Goal: Obtain resource: Download file/media

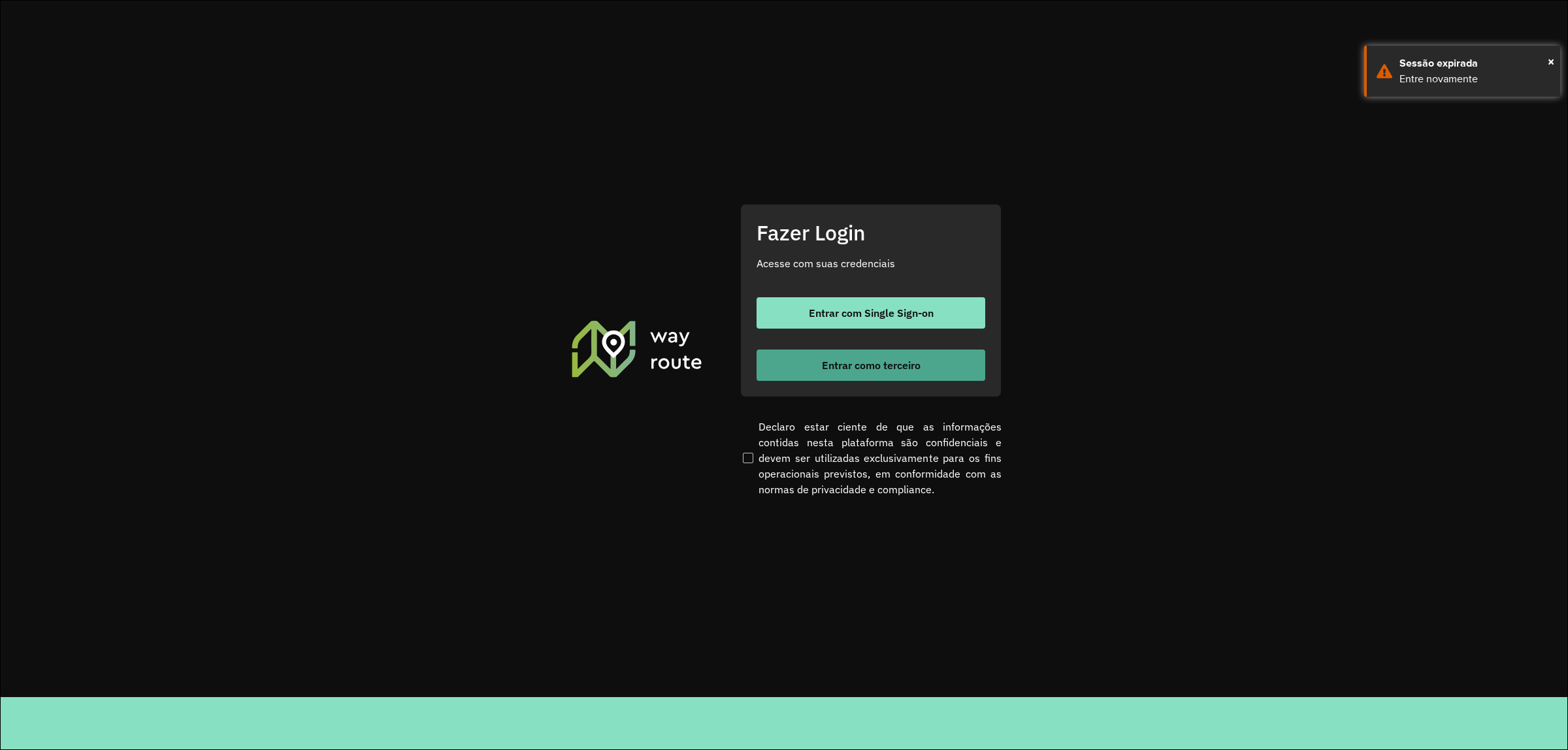
click at [857, 363] on span "Entrar como terceiro" at bounding box center [871, 364] width 98 height 10
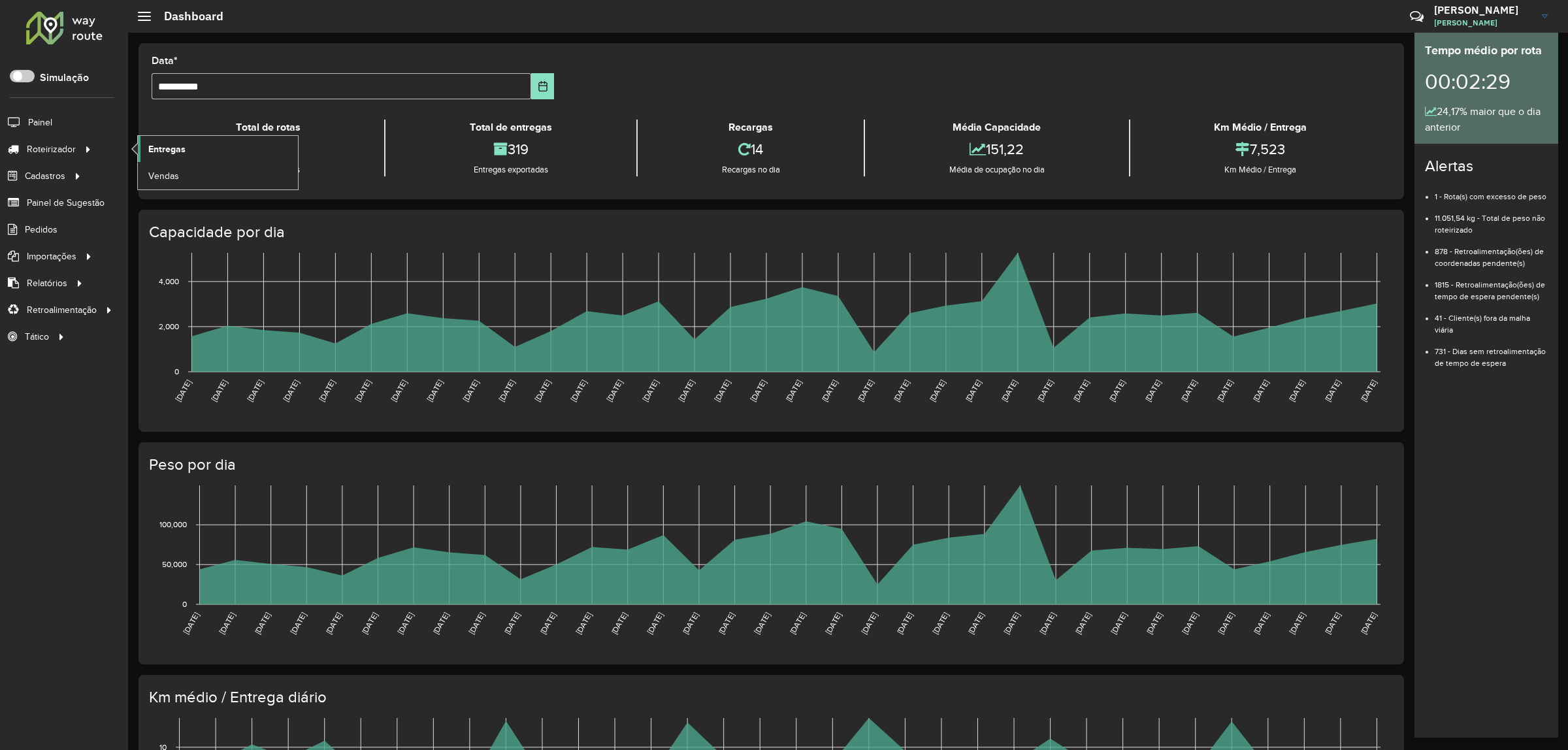
click at [183, 154] on span "Entregas" at bounding box center [167, 148] width 37 height 13
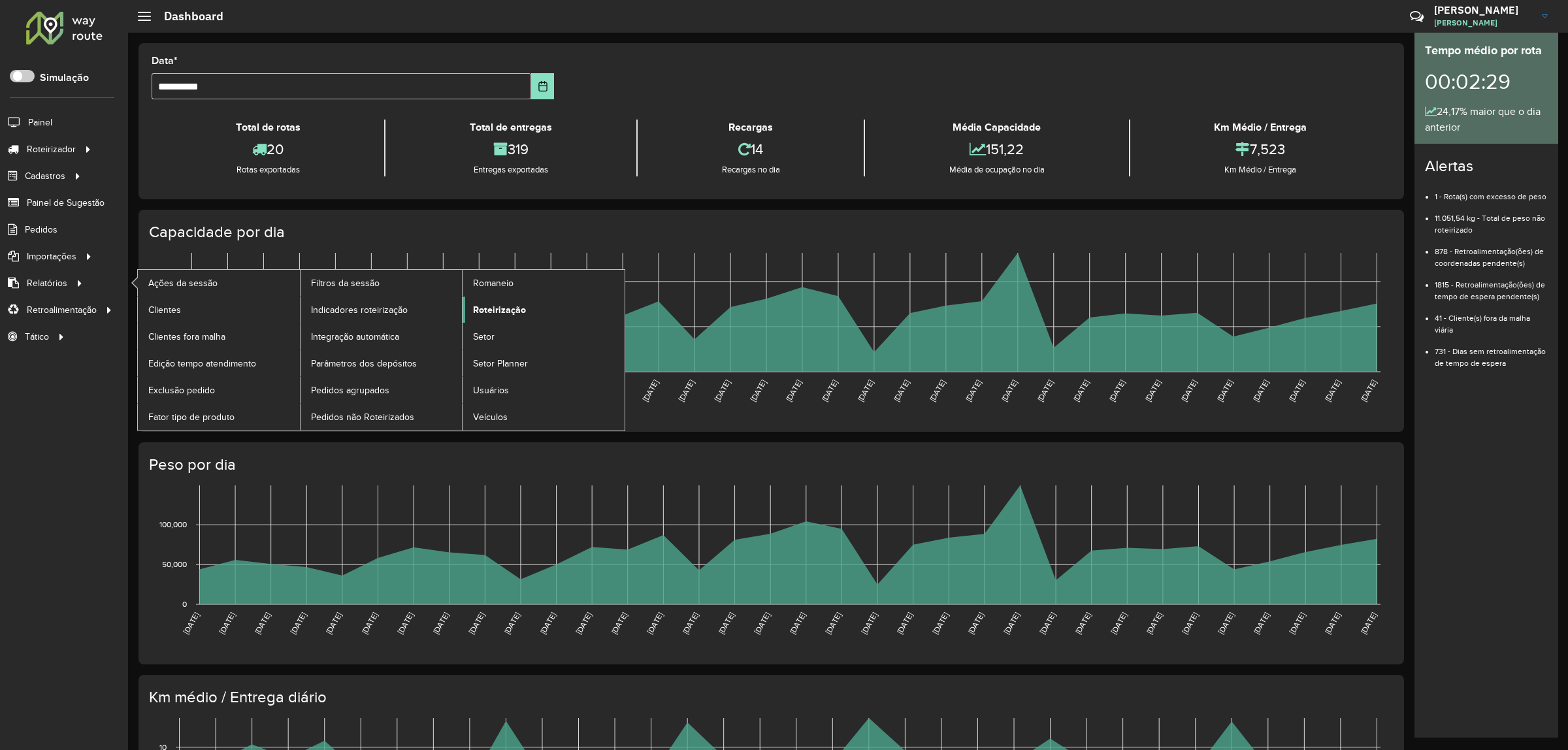
click at [496, 321] on link "Roteirização" at bounding box center [544, 310] width 162 height 26
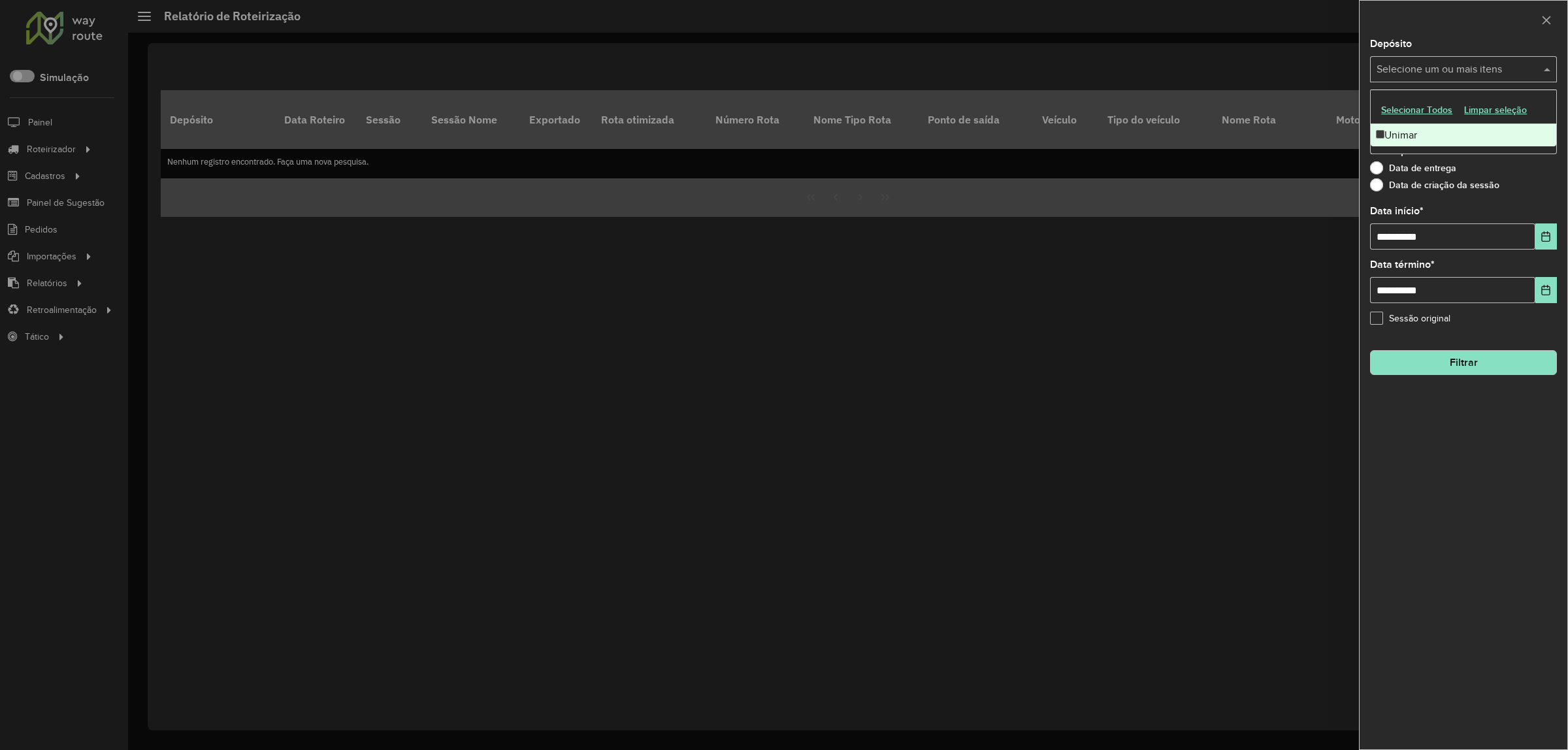
click at [1468, 72] on input "text" at bounding box center [1457, 70] width 168 height 16
click at [1461, 125] on div "Unimar" at bounding box center [1463, 135] width 186 height 22
click at [1484, 171] on div "Data de entrega" at bounding box center [1463, 171] width 187 height 16
click at [1497, 136] on div "Selecione um ou mais itens" at bounding box center [1463, 122] width 187 height 26
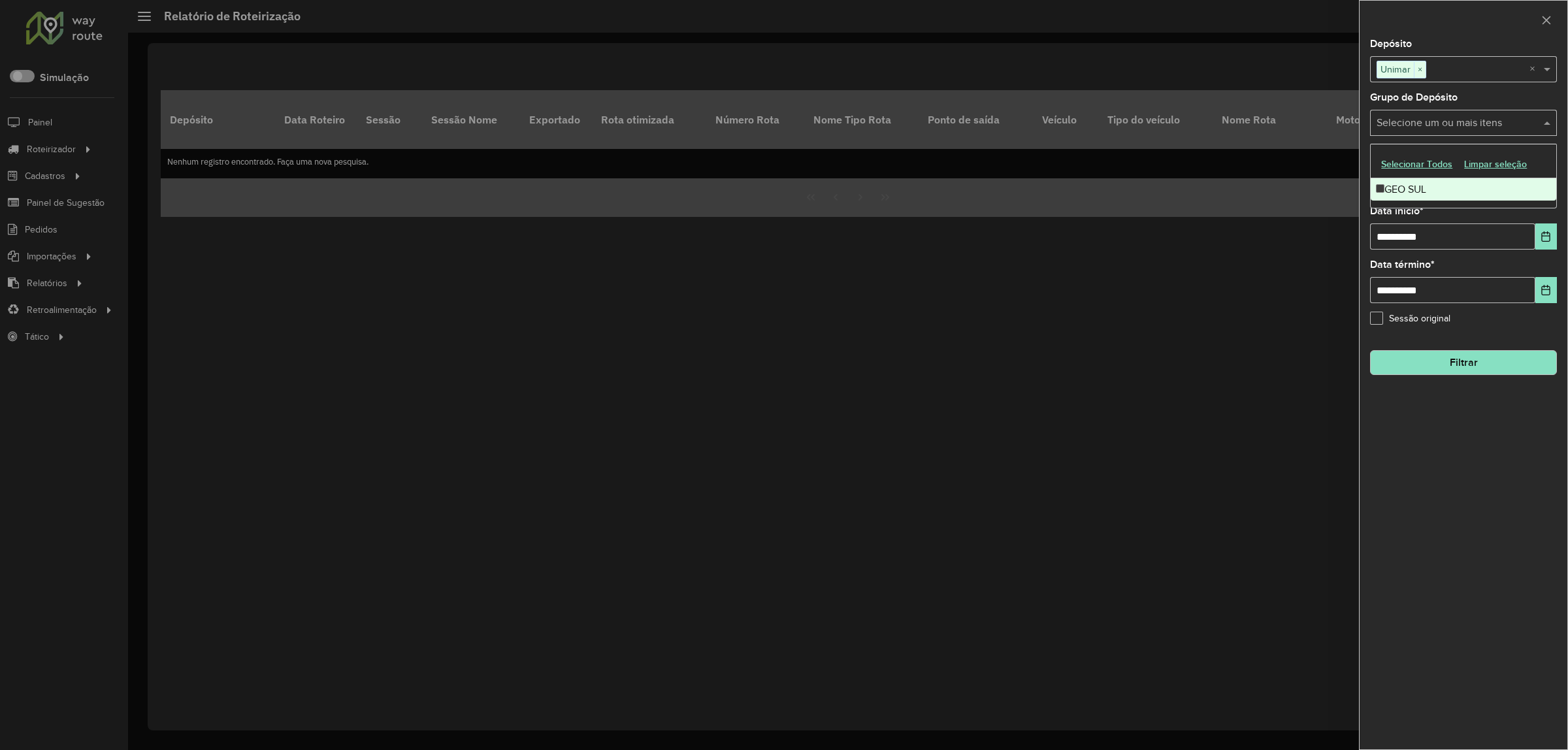
drag, startPoint x: 1495, startPoint y: 171, endPoint x: 1507, endPoint y: 201, distance: 32.3
click at [1493, 178] on div "Selecionar Todos Limpar seleção" at bounding box center [1463, 164] width 186 height 28
click at [1493, 183] on div "GEO SUL" at bounding box center [1463, 190] width 186 height 22
click at [1551, 246] on button "Choose Date" at bounding box center [1546, 236] width 21 height 26
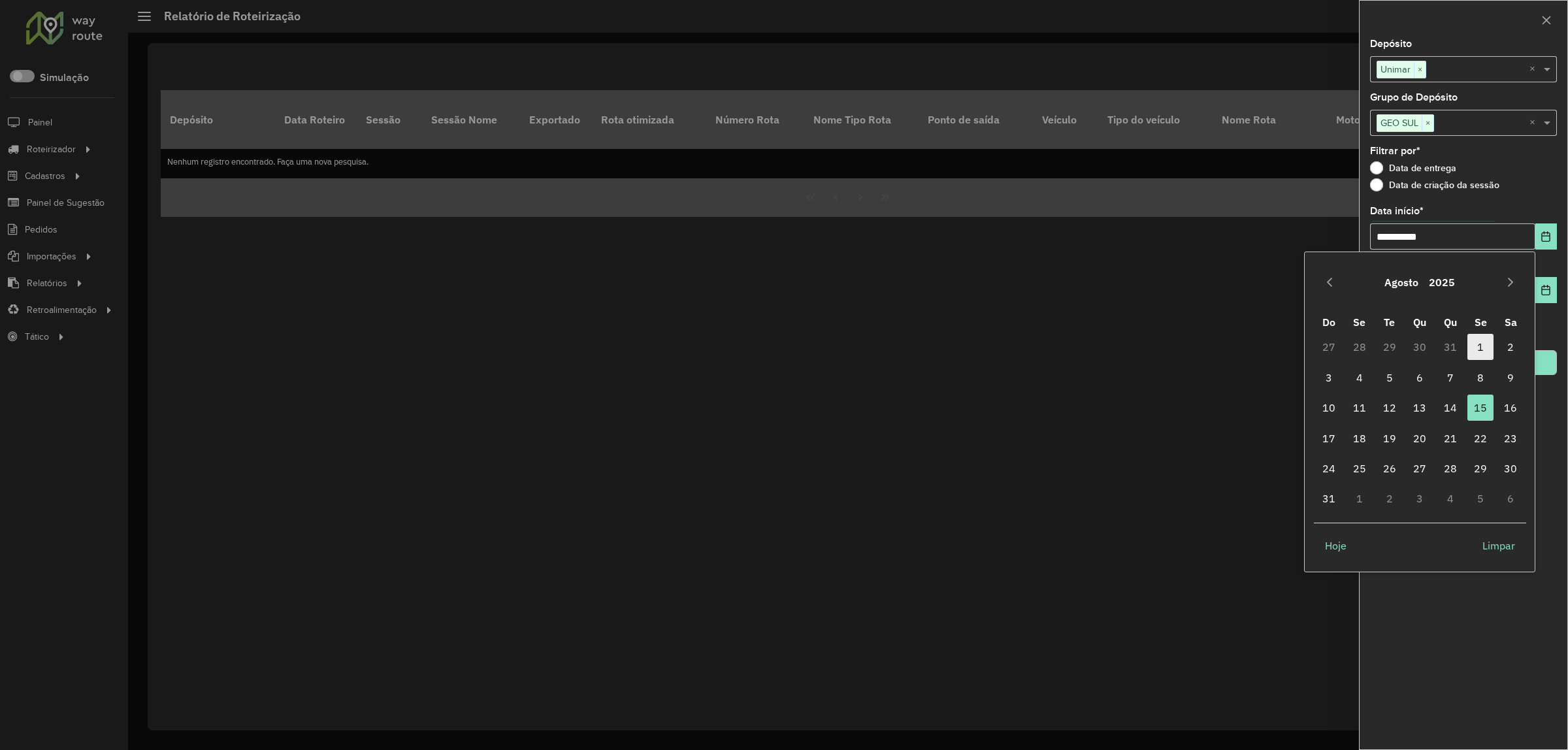
drag, startPoint x: 1474, startPoint y: 346, endPoint x: 1485, endPoint y: 344, distance: 11.2
click at [1477, 346] on span "1" at bounding box center [1480, 347] width 26 height 26
type input "**********"
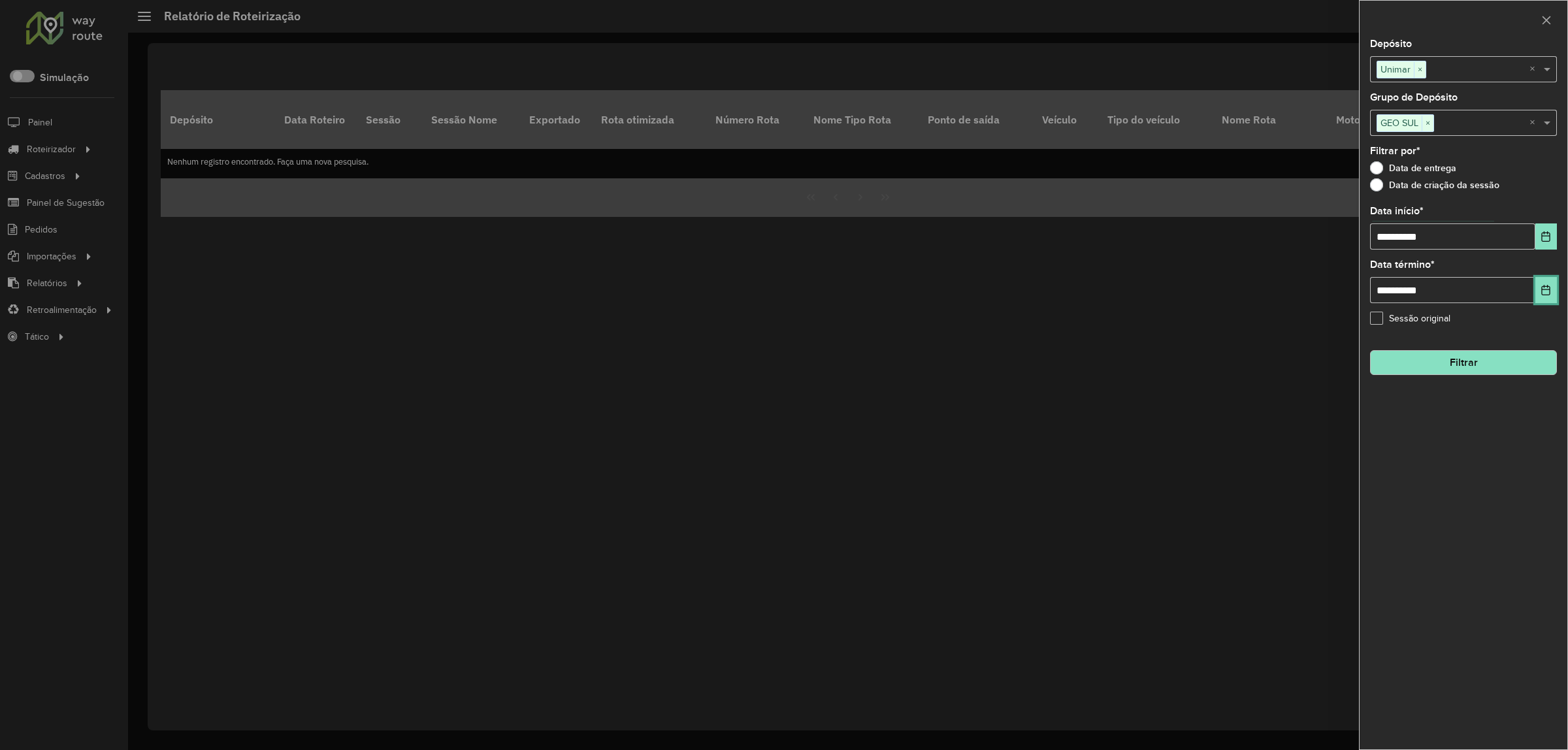
click at [1542, 295] on icon "Choose Date" at bounding box center [1546, 290] width 9 height 10
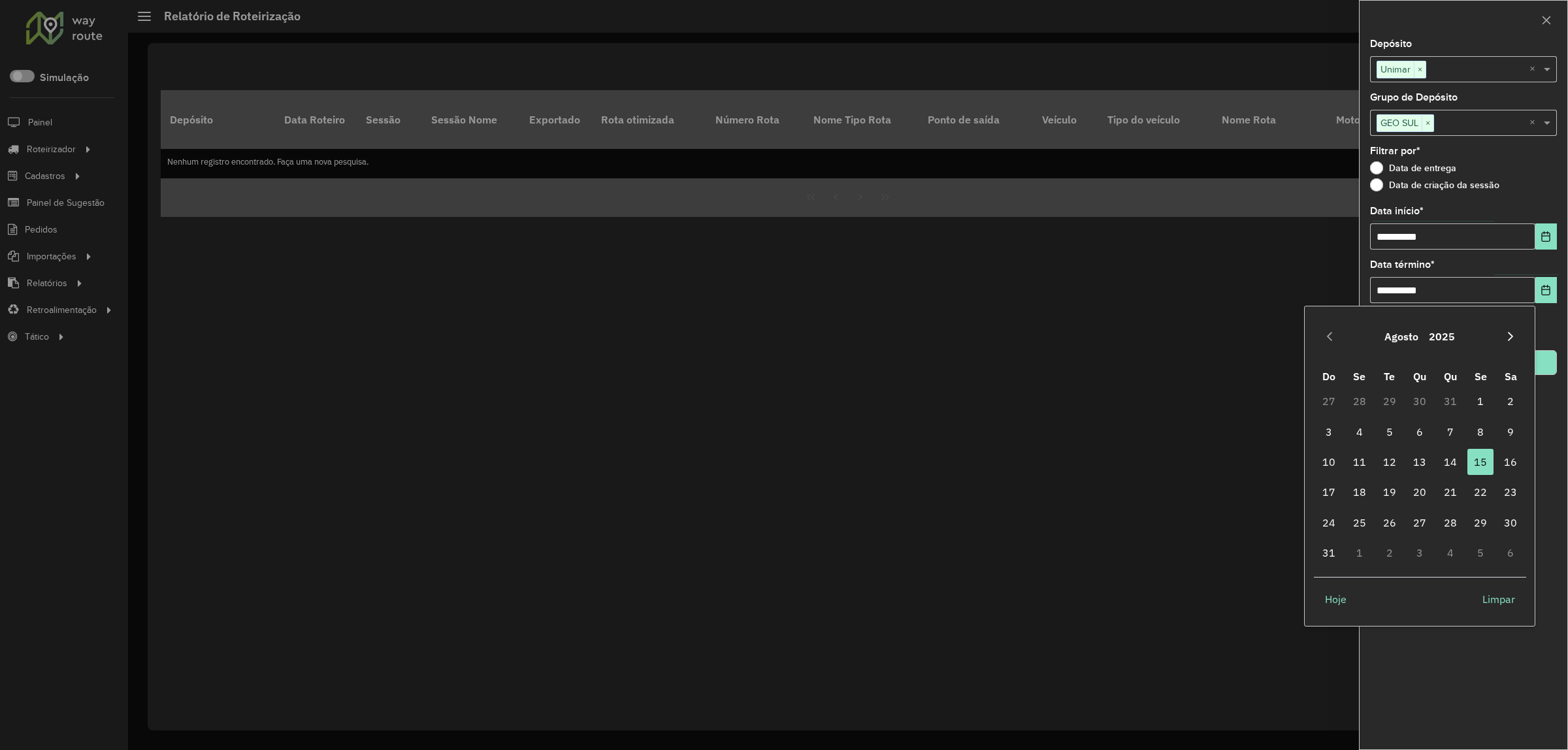
click at [1512, 340] on icon "Next Month" at bounding box center [1510, 336] width 10 height 10
click at [1441, 491] on span "25" at bounding box center [1450, 491] width 26 height 26
type input "**********"
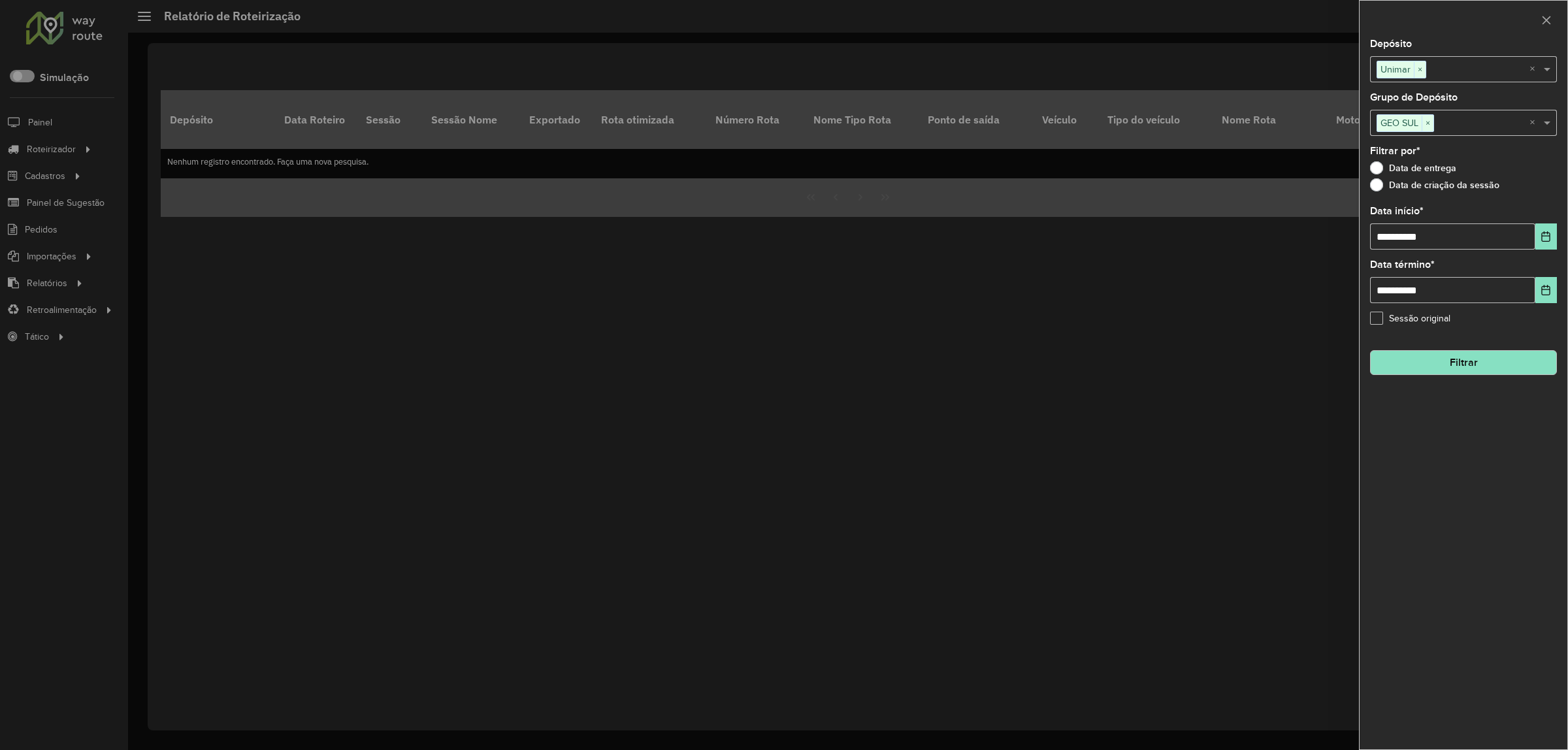
click at [1511, 367] on button "Filtrar" at bounding box center [1463, 362] width 187 height 25
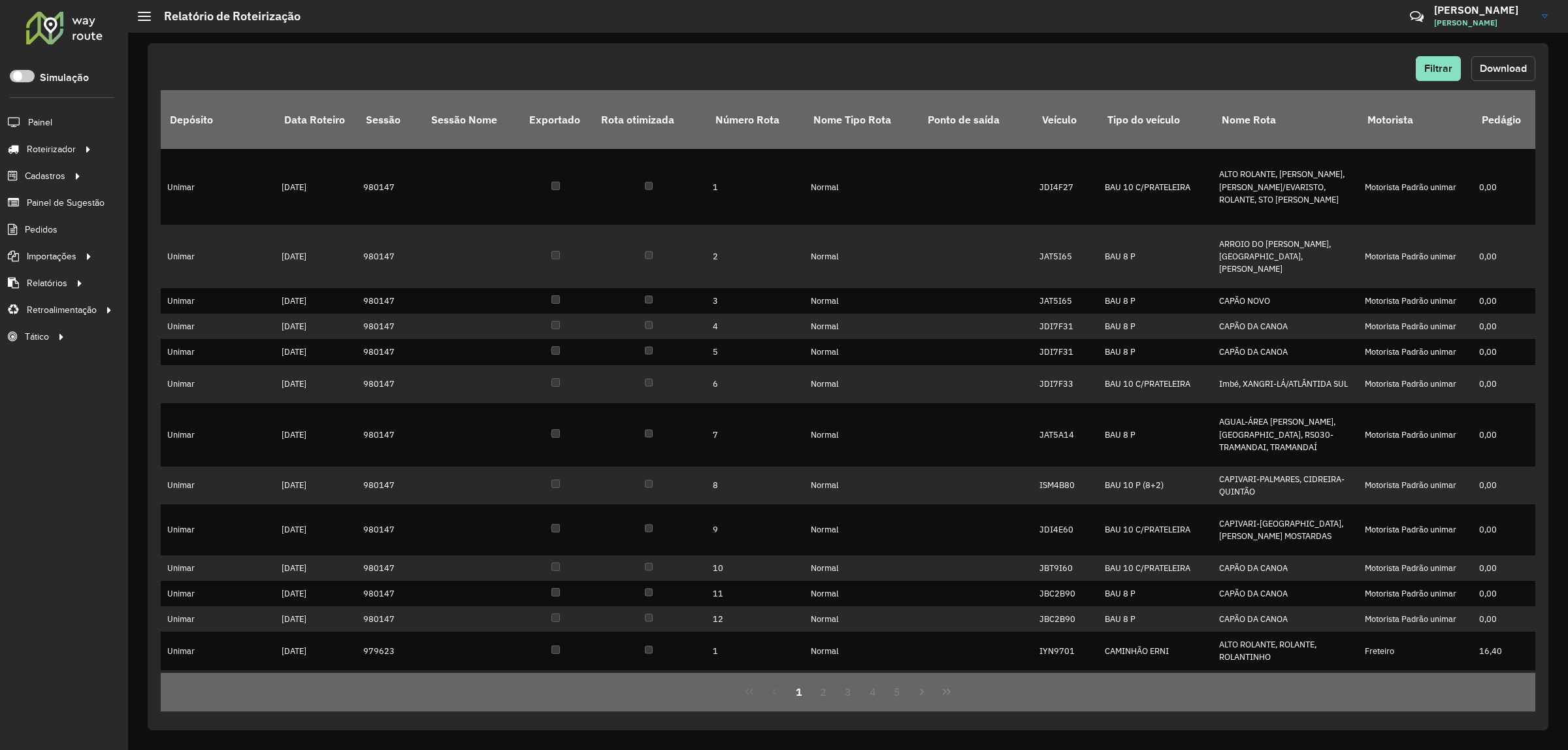
click at [1513, 72] on span "Download" at bounding box center [1503, 68] width 47 height 11
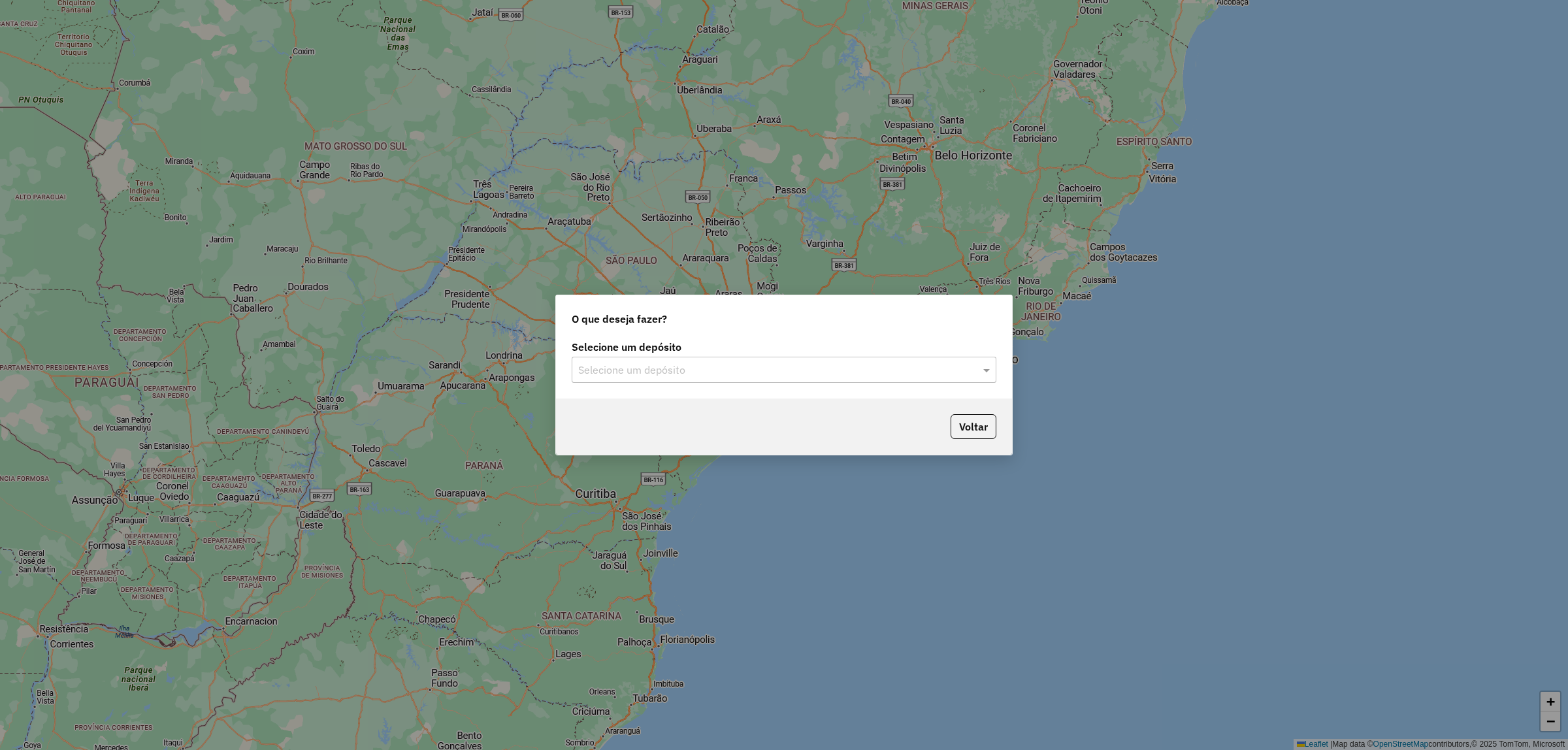
click at [833, 373] on input "text" at bounding box center [771, 371] width 386 height 16
click at [811, 416] on div "Unimar" at bounding box center [784, 408] width 423 height 22
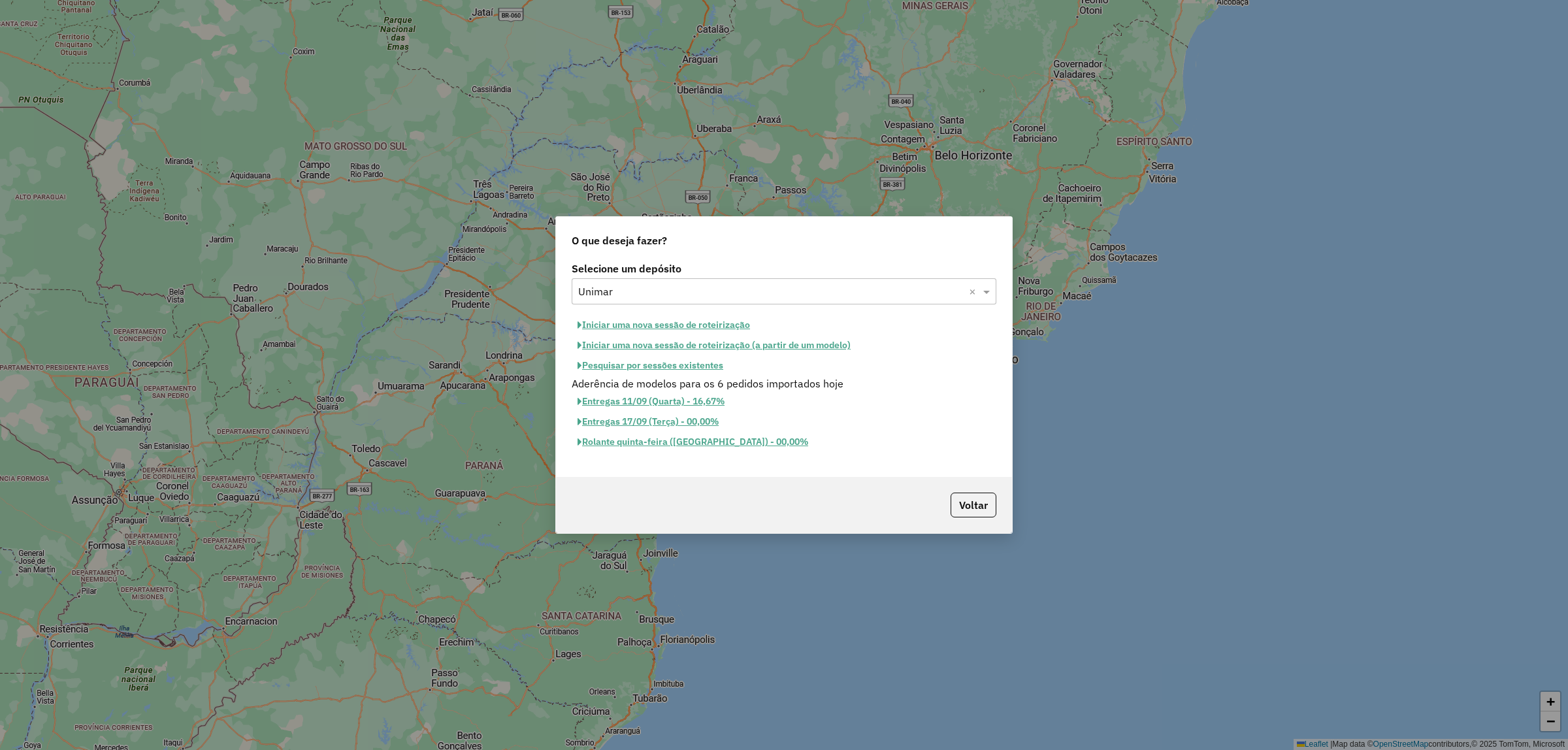
click at [713, 370] on button "Pesquisar por sessões existentes" at bounding box center [650, 366] width 157 height 21
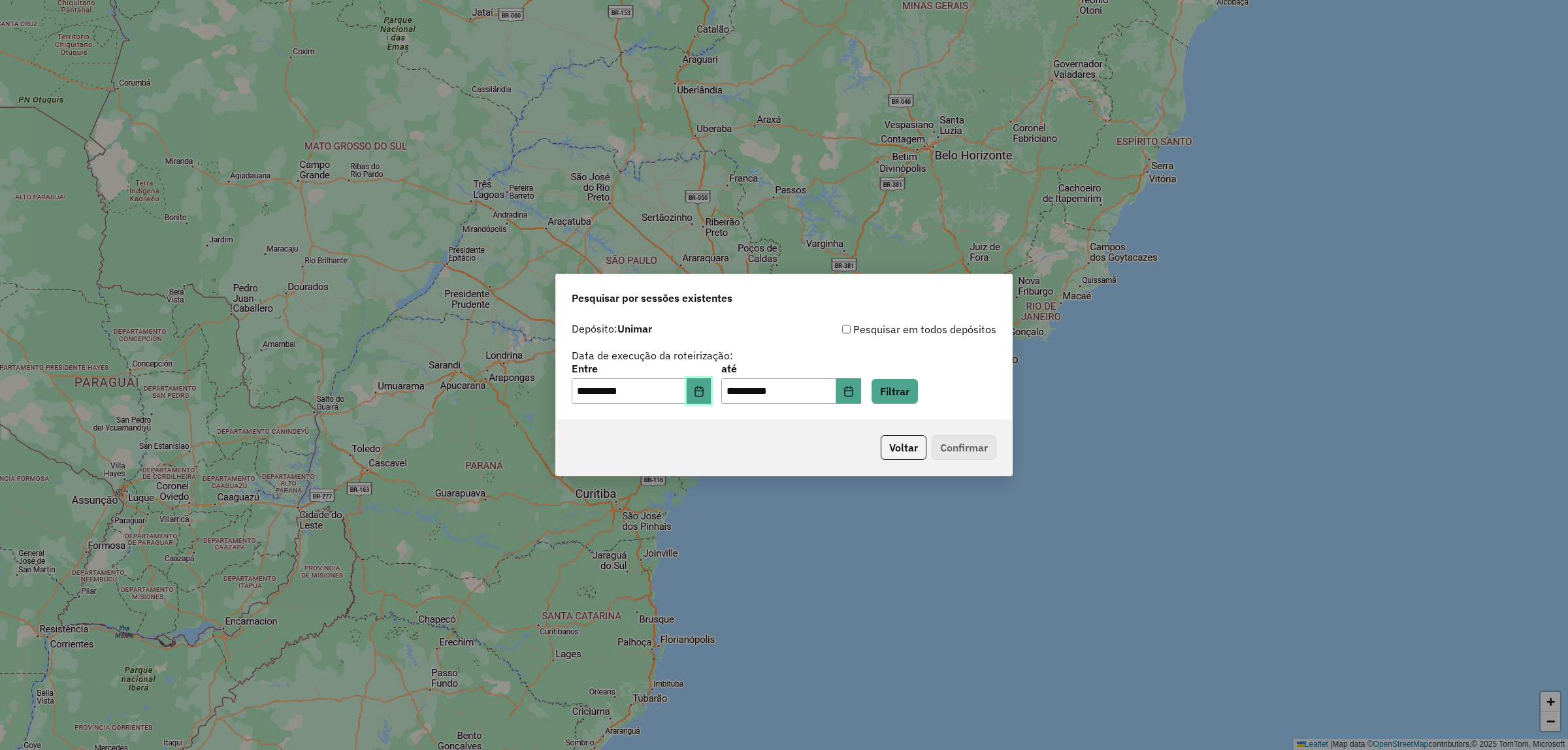
click at [704, 386] on icon "Choose Date" at bounding box center [699, 390] width 10 height 10
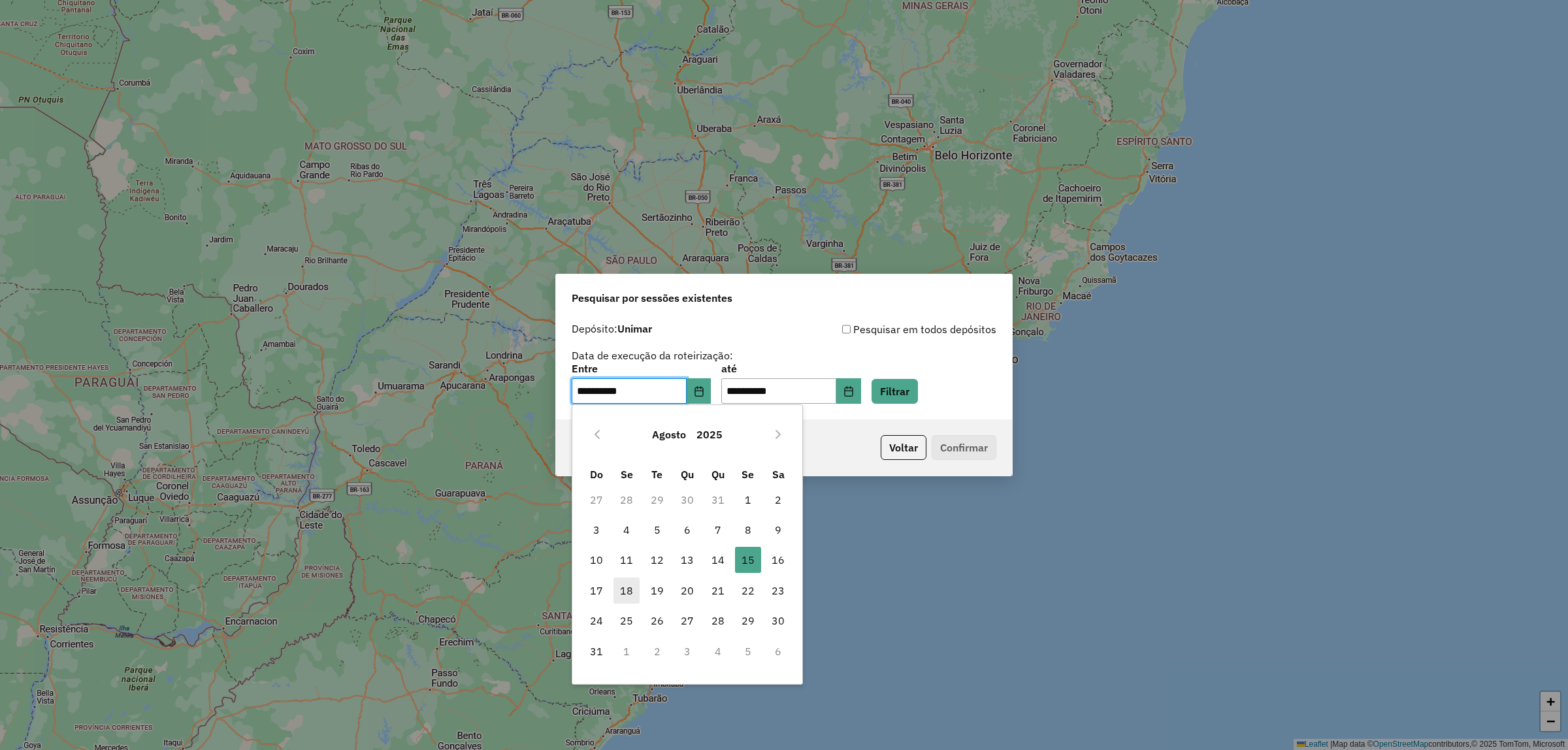
click at [635, 586] on span "18" at bounding box center [626, 590] width 26 height 26
type input "**********"
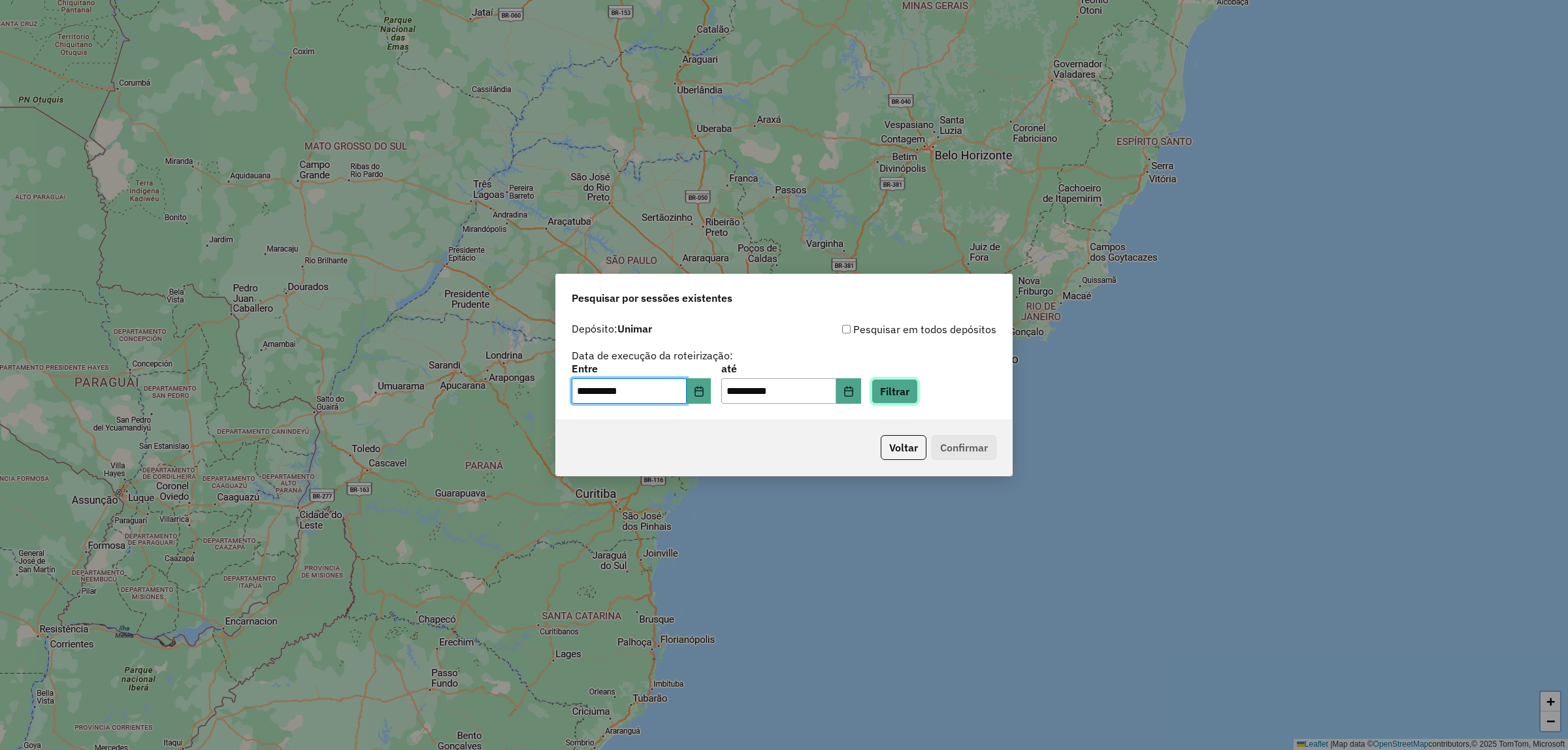
click at [913, 399] on button "Filtrar" at bounding box center [895, 390] width 46 height 25
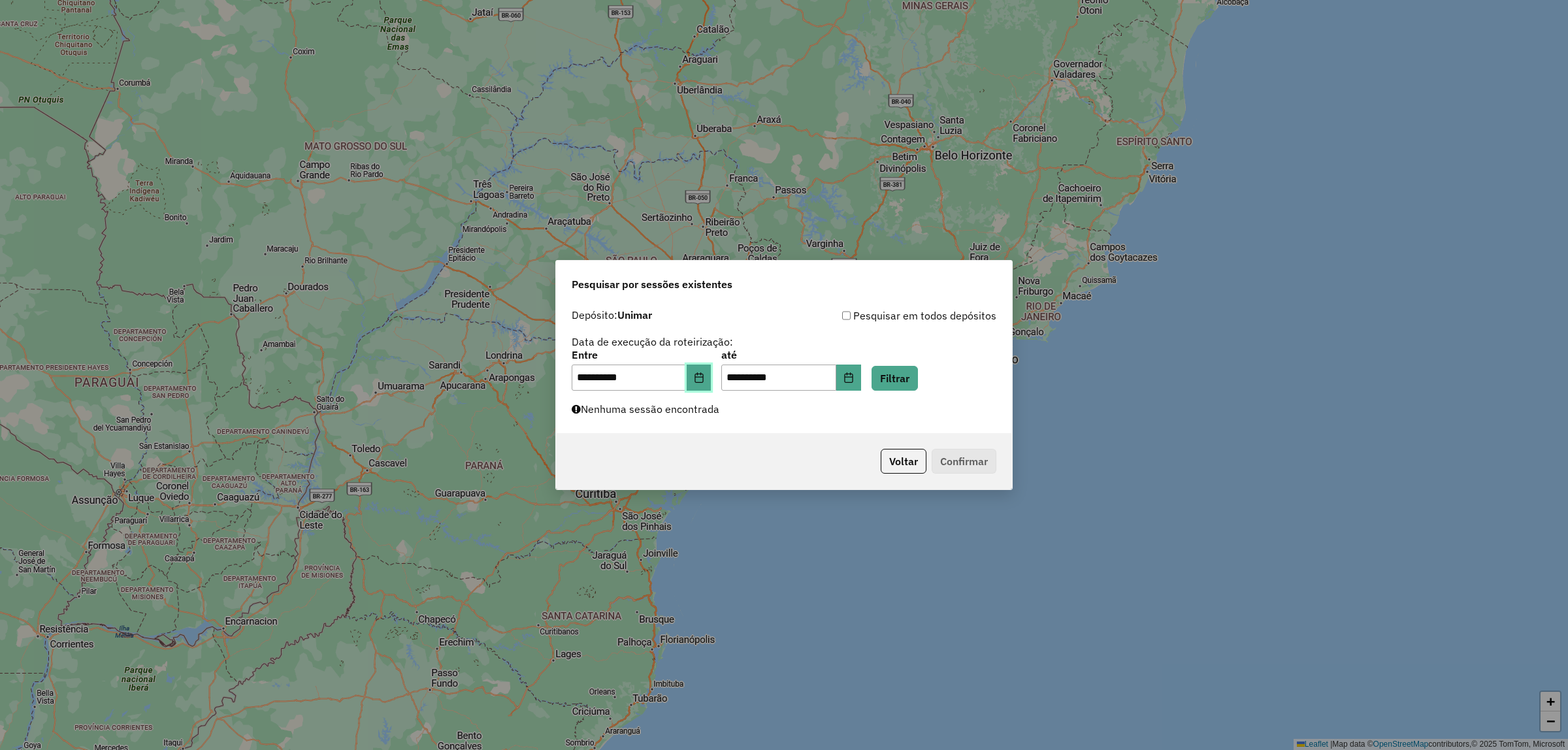
click at [698, 378] on button "Choose Date" at bounding box center [699, 377] width 25 height 26
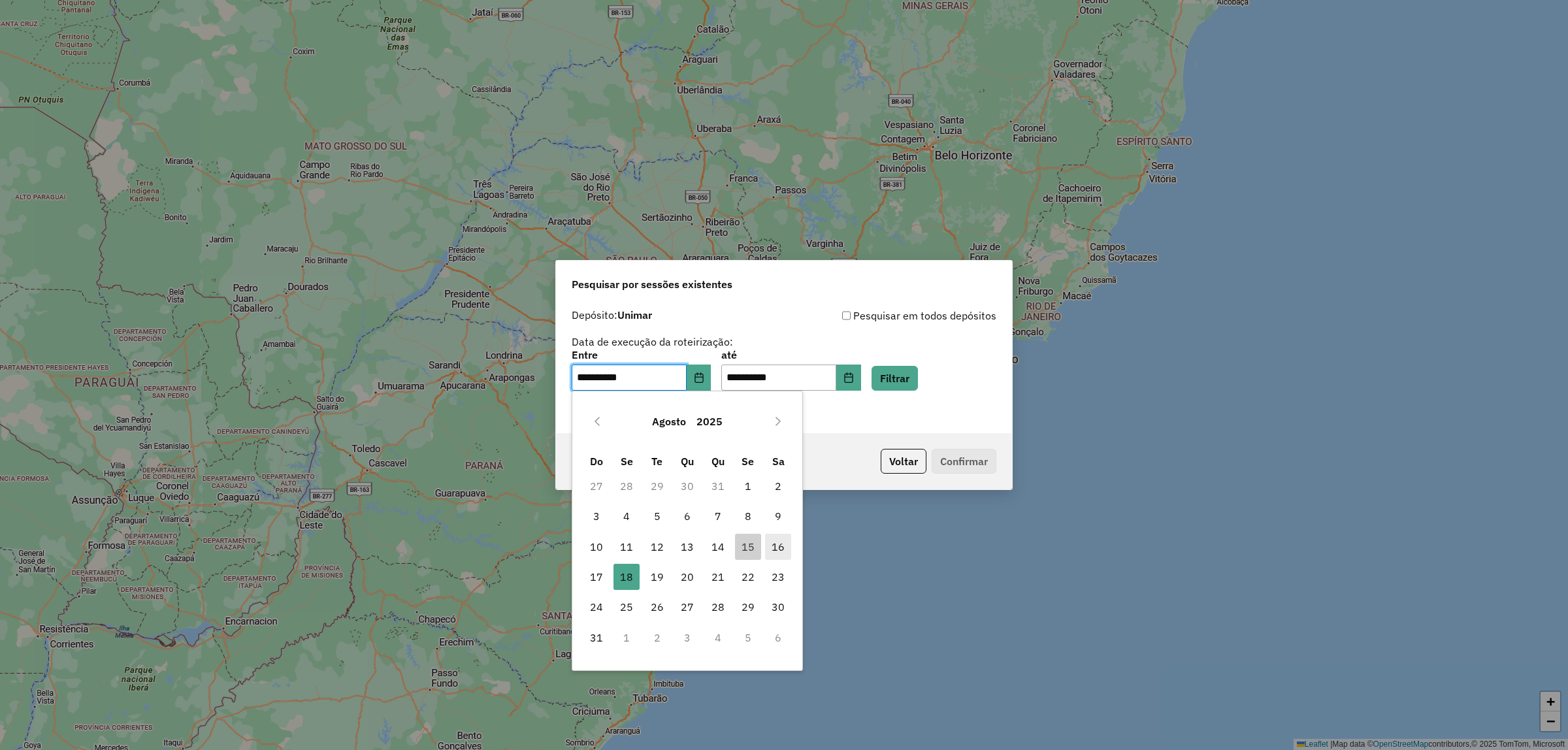
click at [776, 544] on span "16" at bounding box center [778, 546] width 26 height 26
type input "**********"
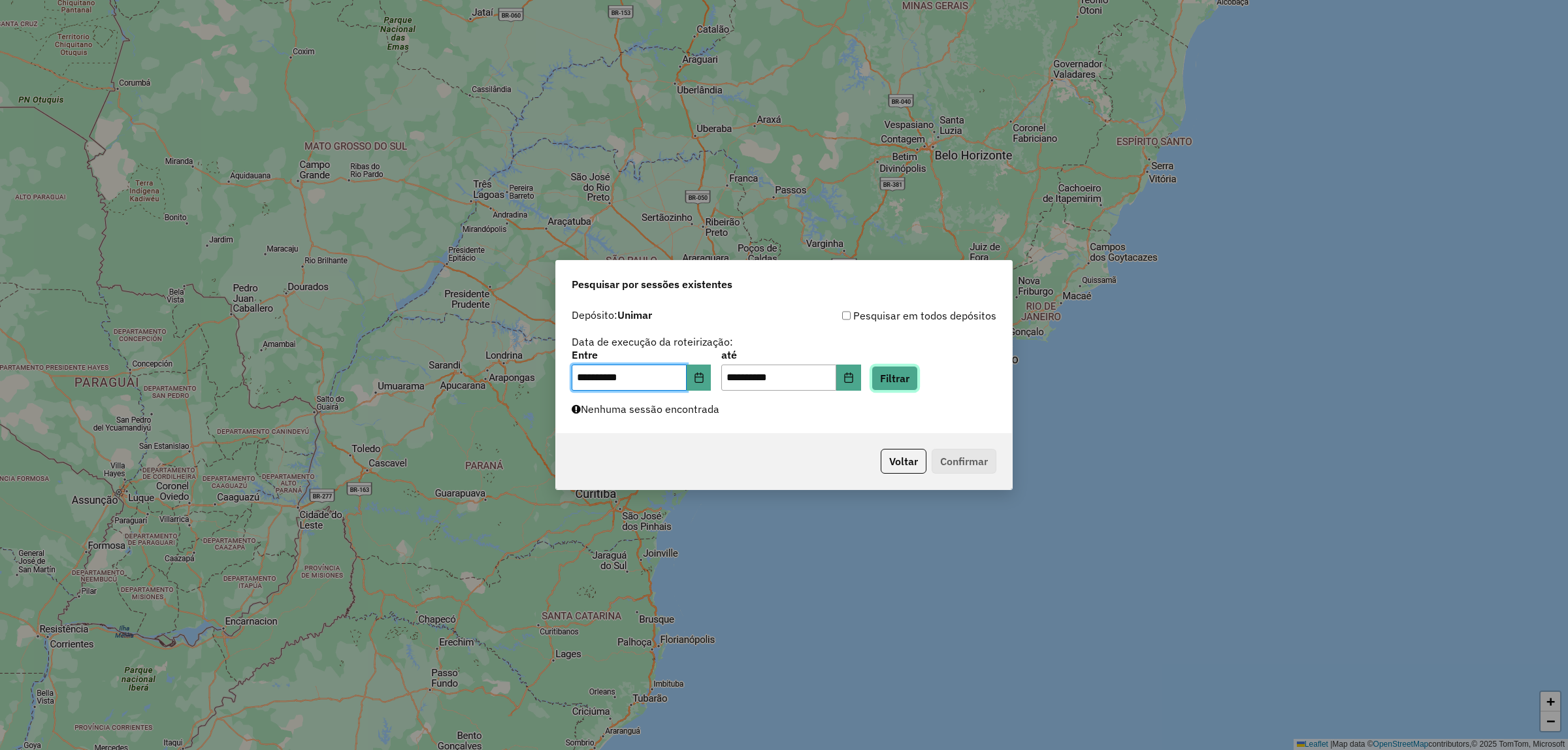
click at [915, 383] on button "Filtrar" at bounding box center [895, 378] width 46 height 25
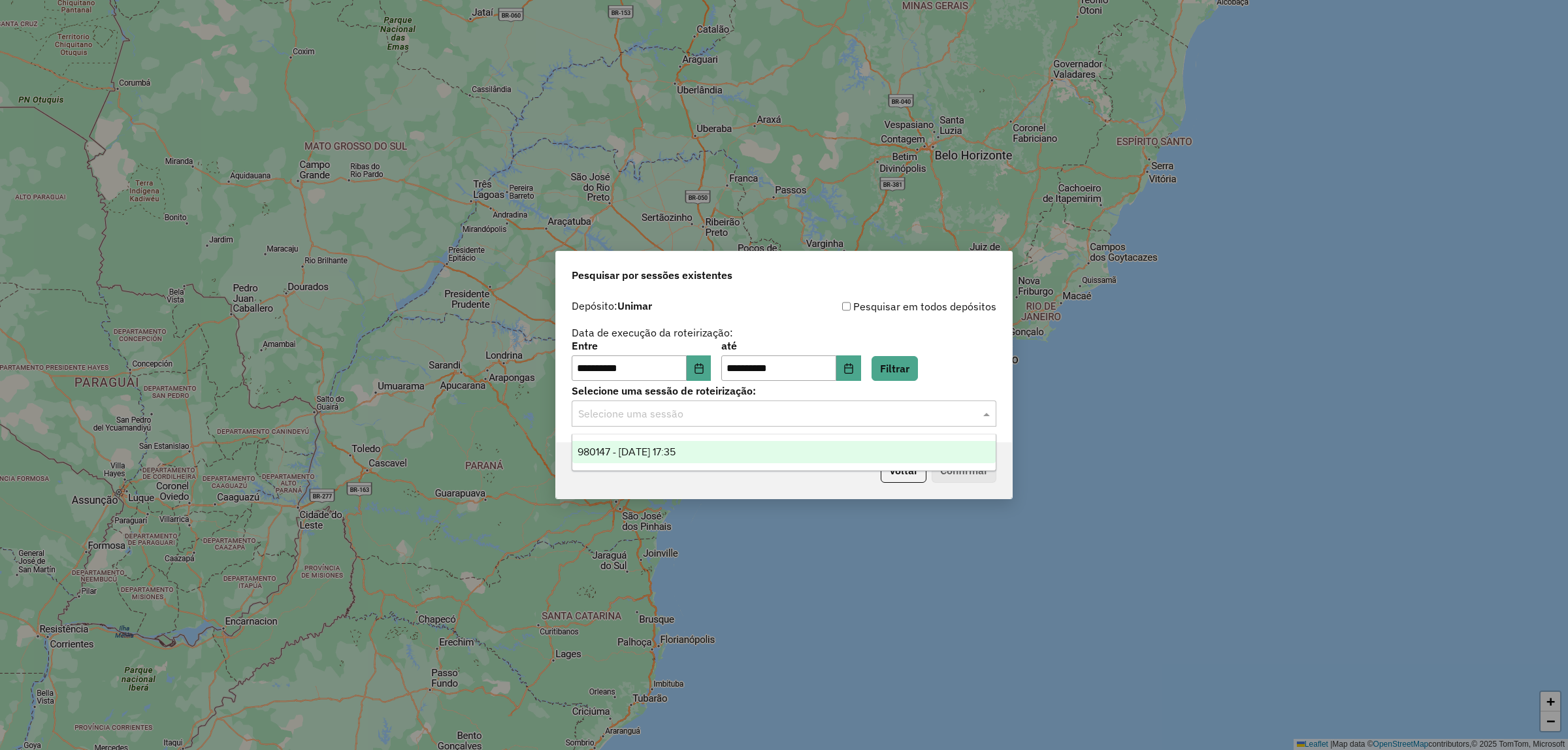
click at [784, 422] on div "Selecione uma sessão" at bounding box center [784, 413] width 425 height 26
drag, startPoint x: 781, startPoint y: 456, endPoint x: 788, endPoint y: 459, distance: 7.6
click at [781, 456] on div "980147 - 16/08/2025 17:35" at bounding box center [784, 452] width 423 height 22
click at [965, 475] on button "Confirmar" at bounding box center [963, 470] width 64 height 25
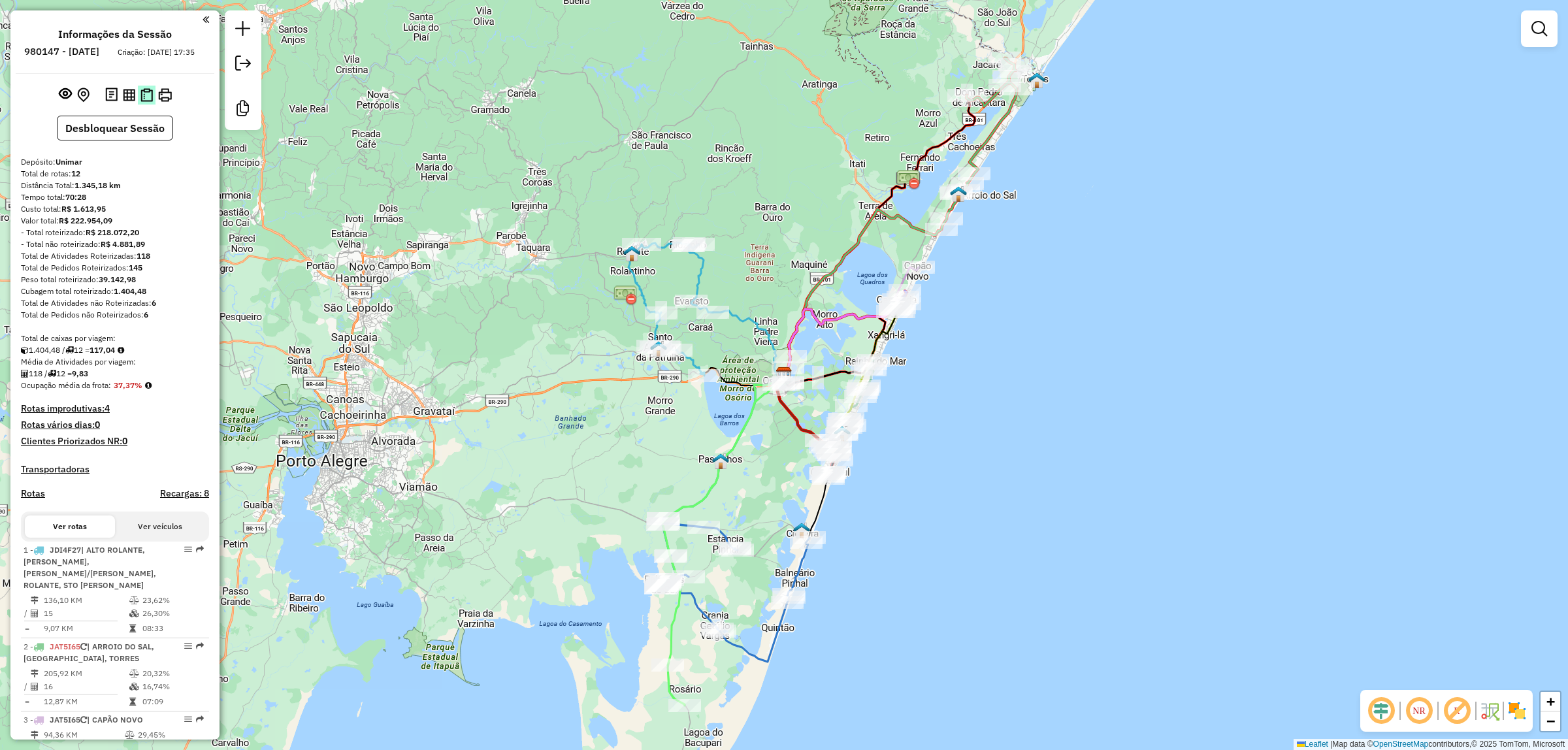
click at [148, 102] on img at bounding box center [147, 94] width 13 height 13
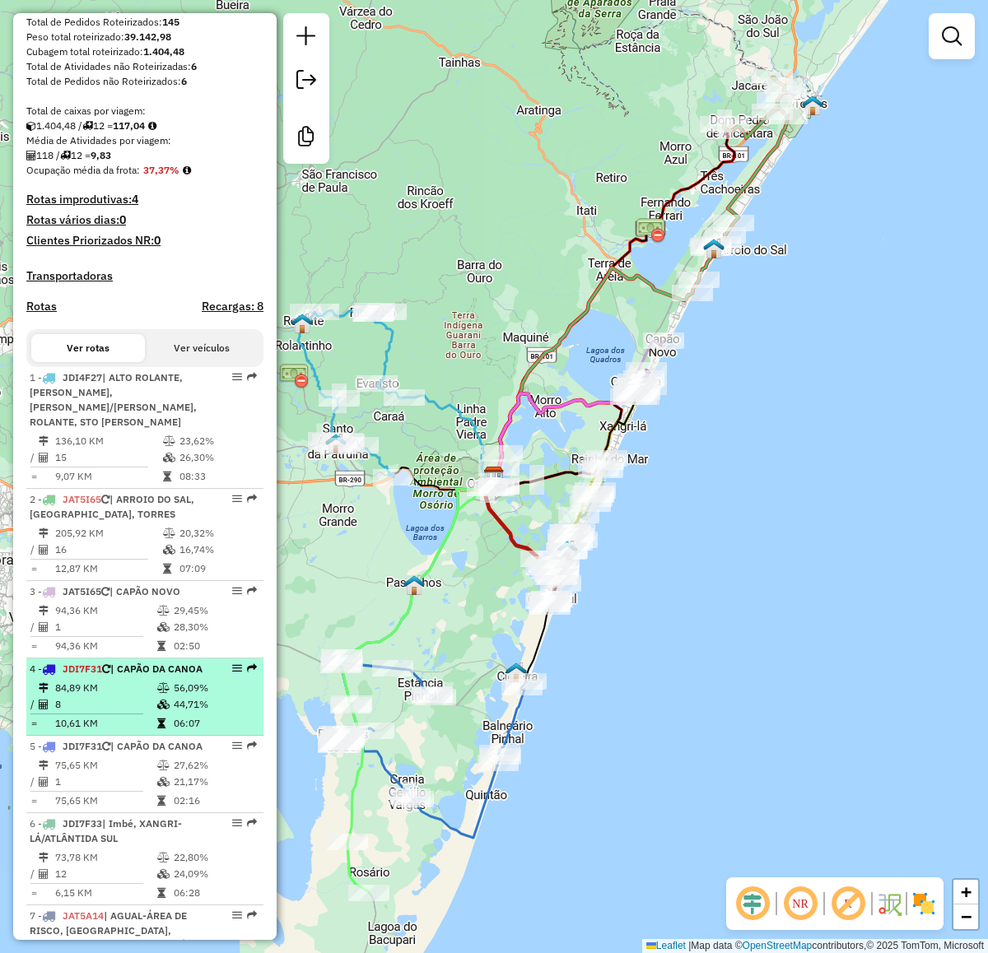
scroll to position [411, 0]
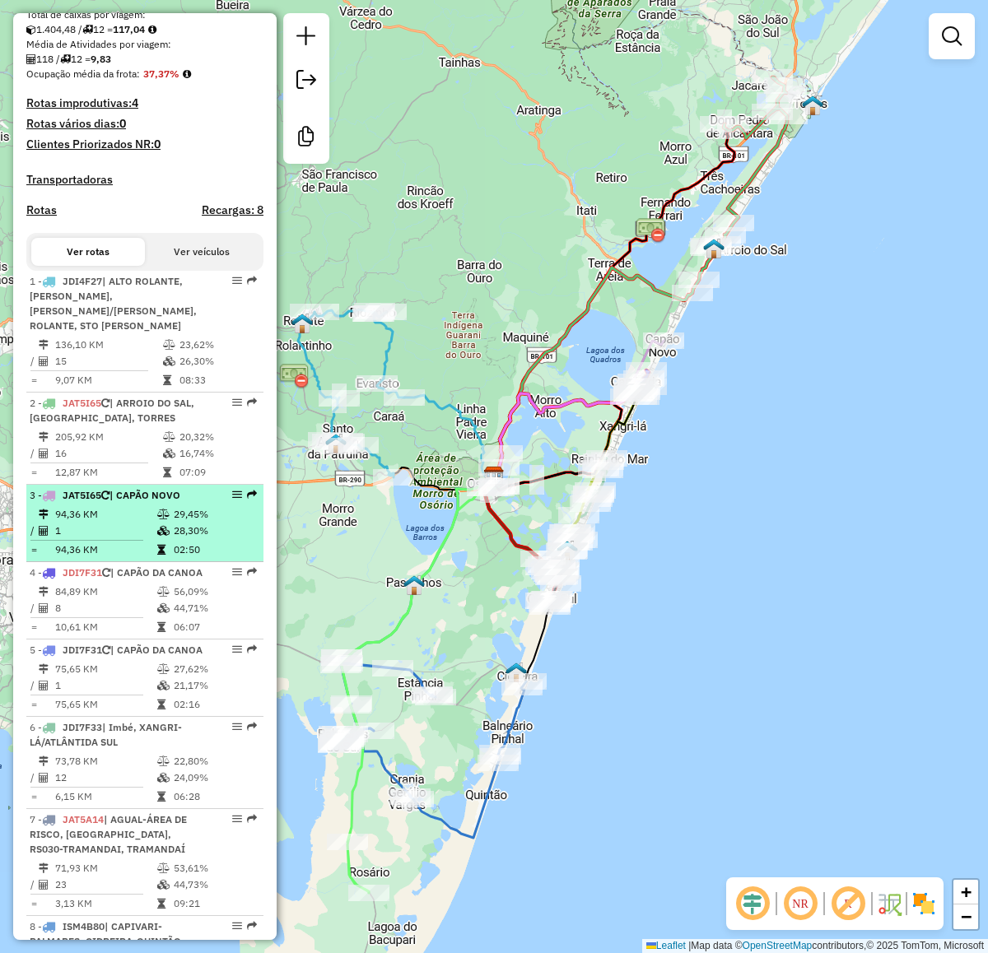
drag, startPoint x: 116, startPoint y: 540, endPoint x: 144, endPoint y: 537, distance: 28.2
click at [115, 539] on td "1" at bounding box center [105, 531] width 102 height 16
select select "**********"
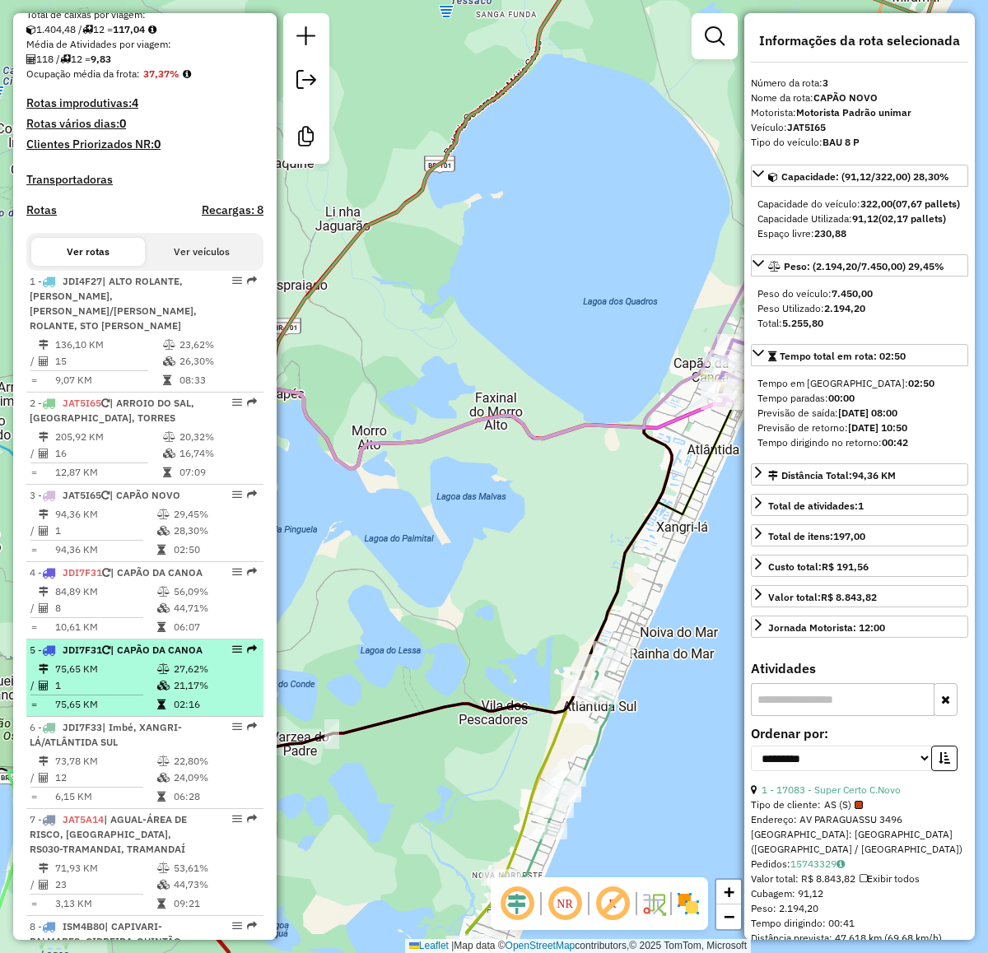
click at [157, 677] on td at bounding box center [164, 669] width 16 height 16
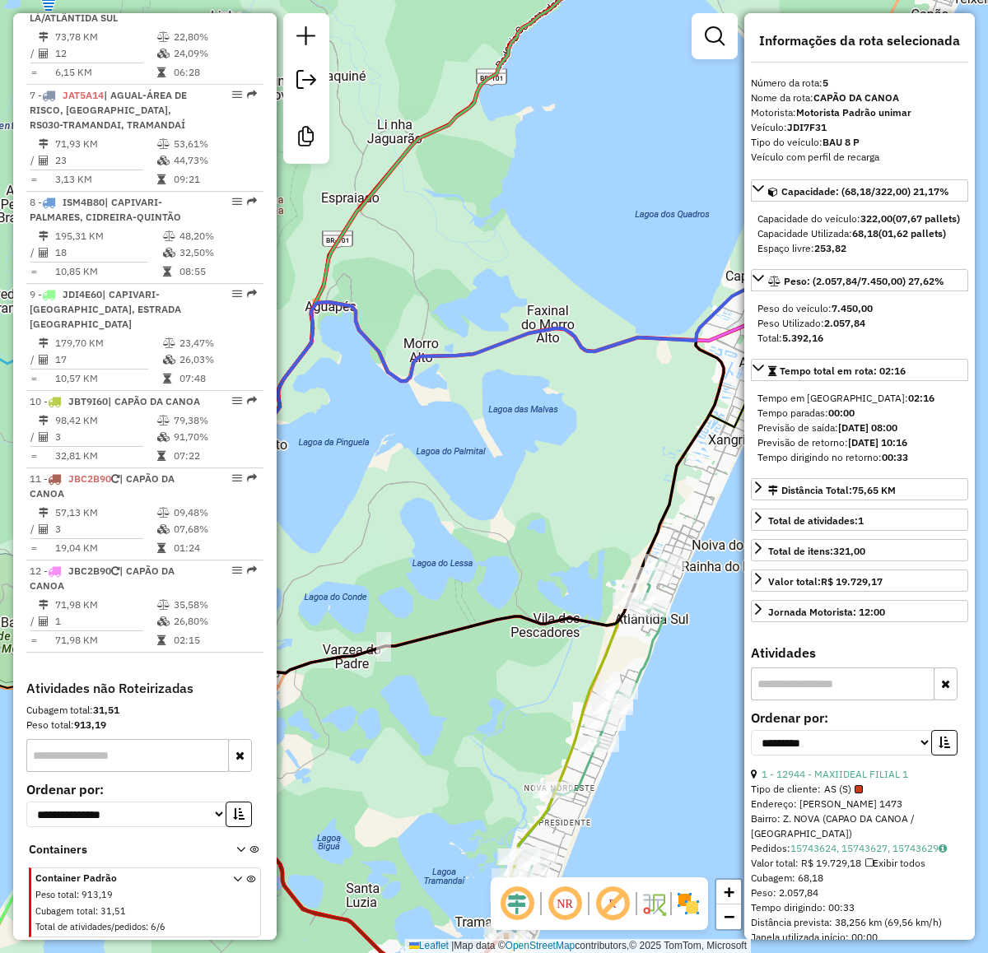
scroll to position [1181, 0]
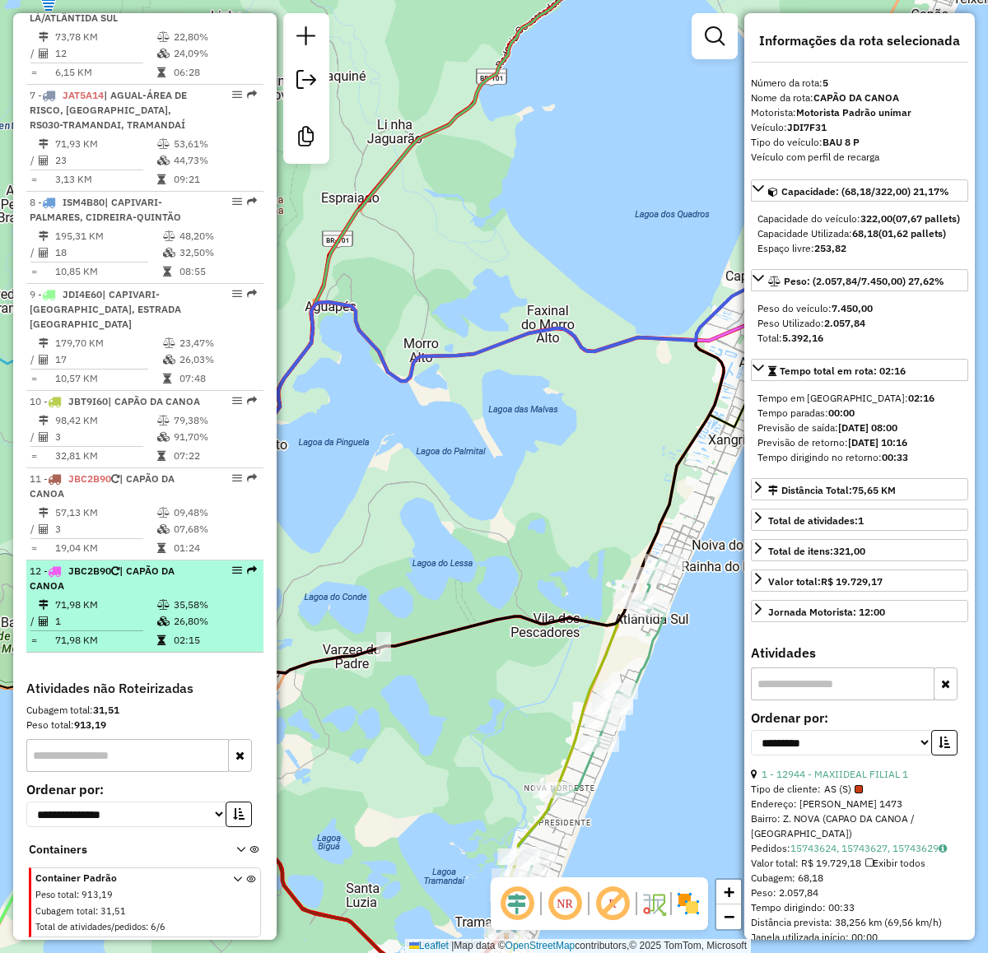
click at [128, 597] on td "71,98 KM" at bounding box center [105, 605] width 102 height 16
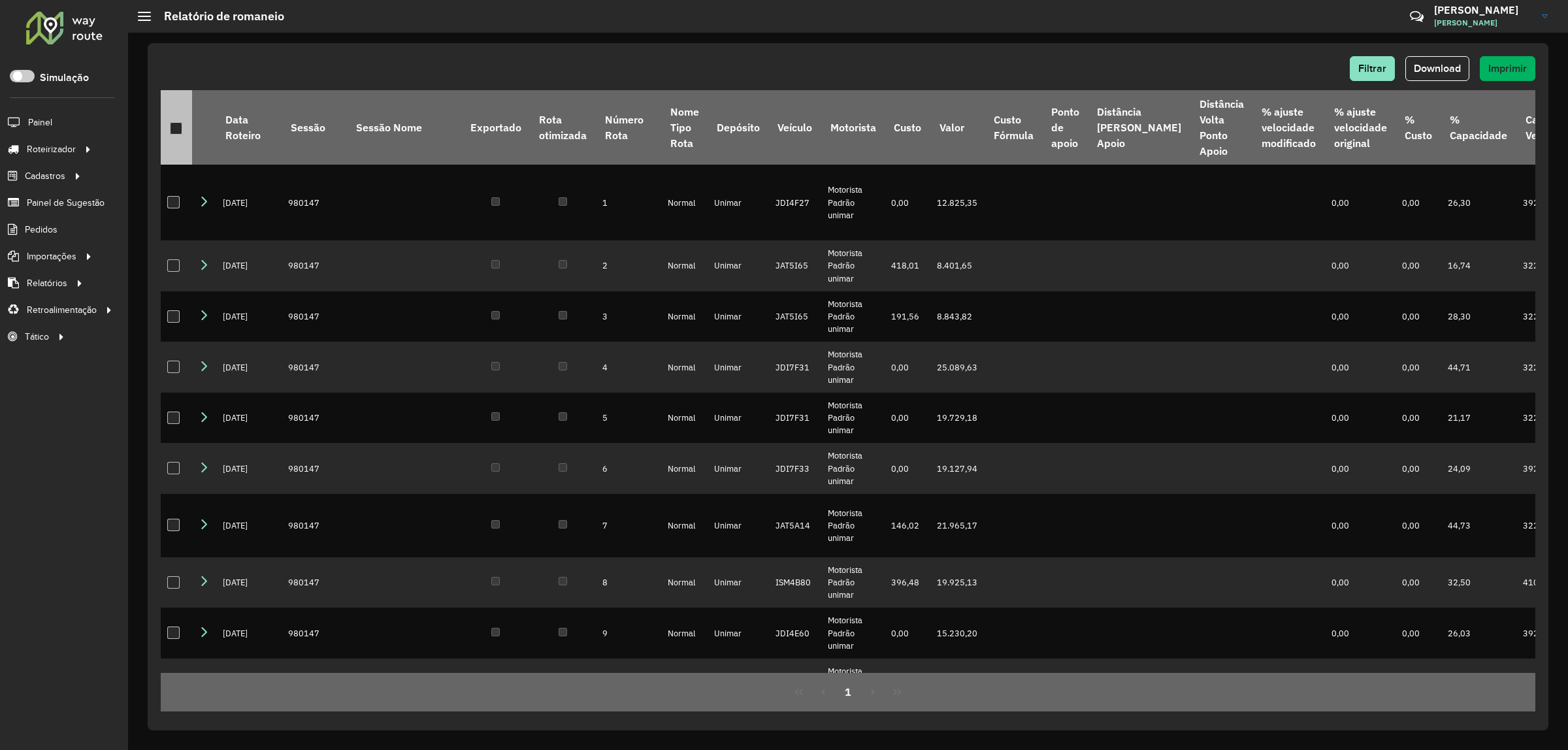
click at [177, 129] on th at bounding box center [176, 128] width 32 height 75
click at [171, 126] on div at bounding box center [176, 129] width 13 height 13
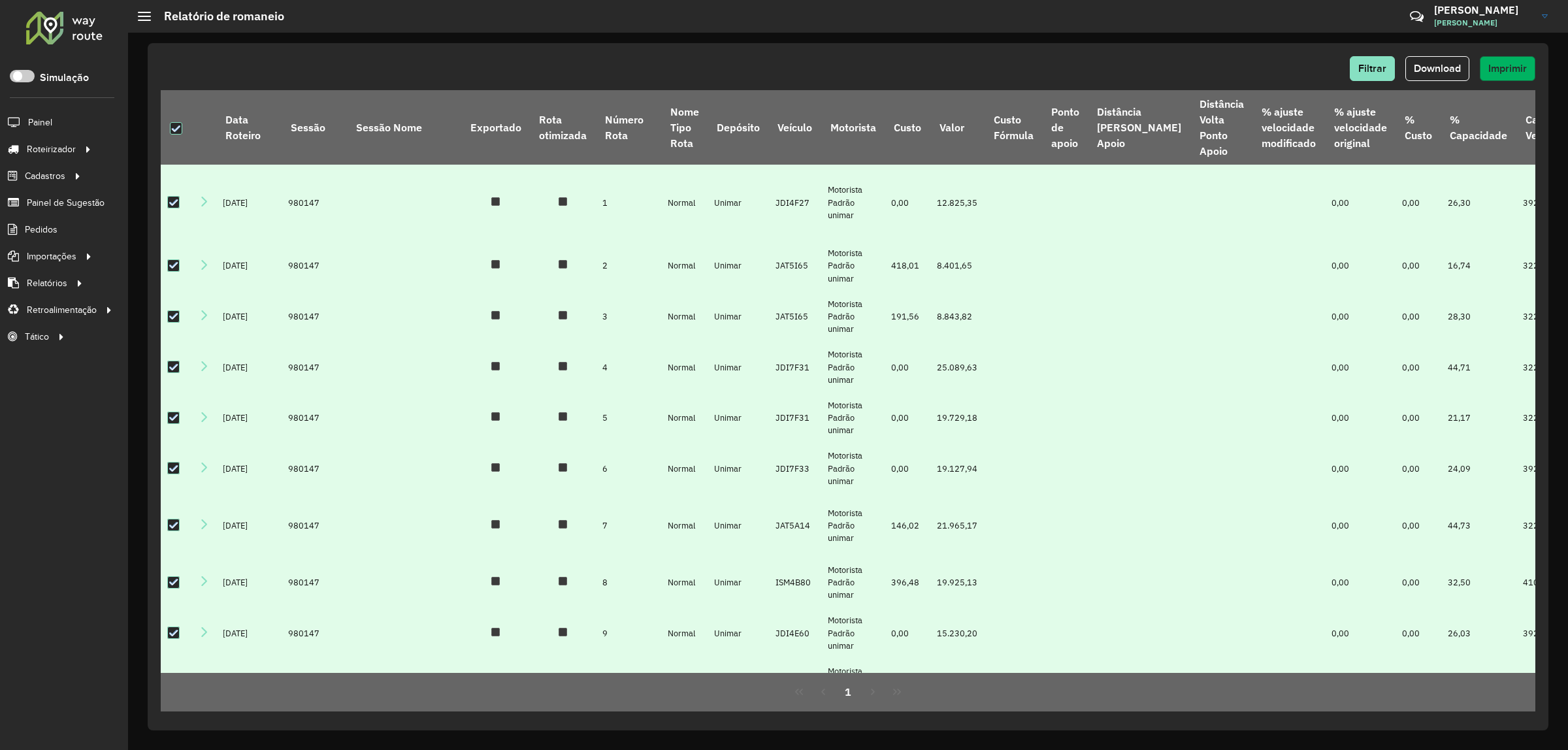
click at [1511, 61] on button "Imprimir" at bounding box center [1508, 68] width 56 height 25
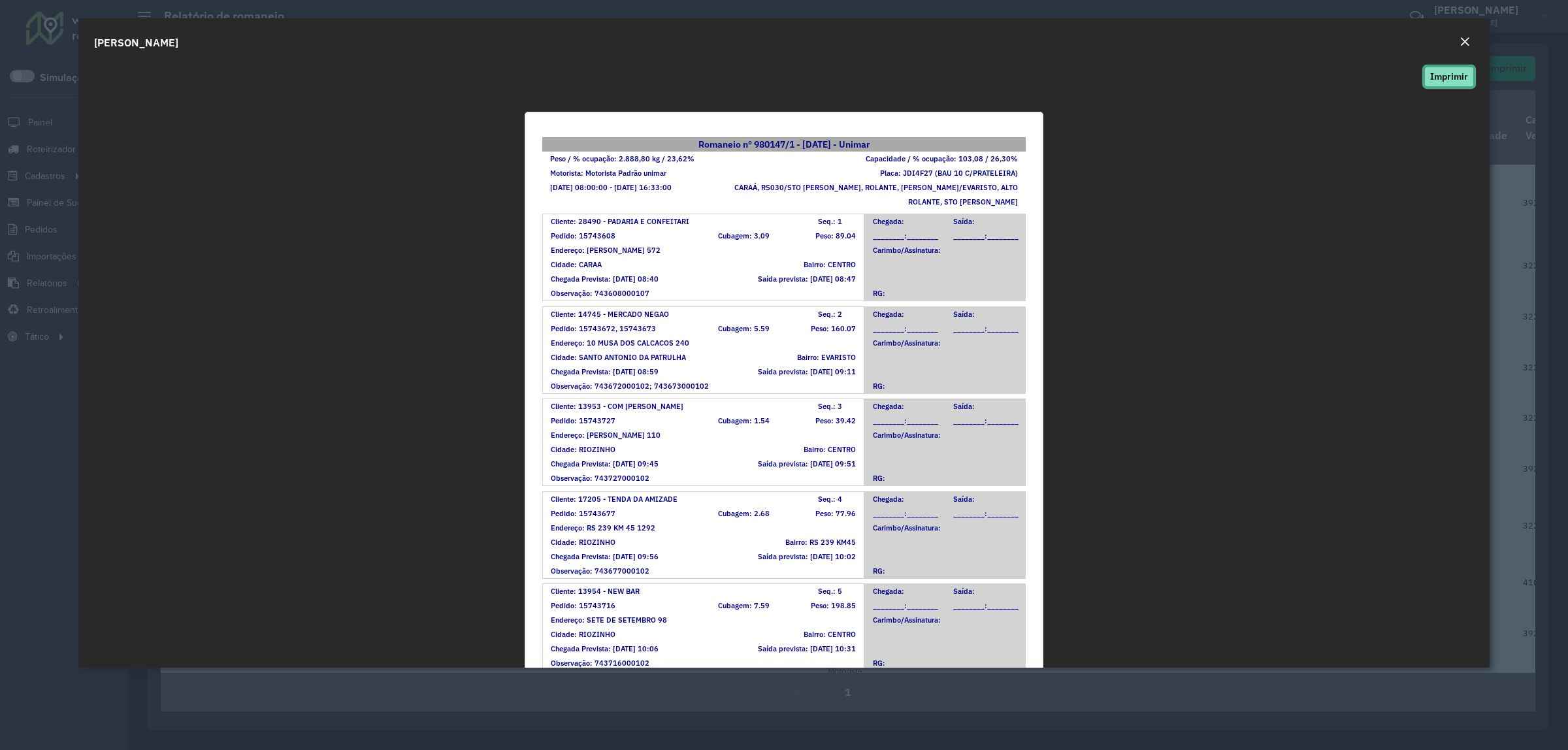
click at [1454, 73] on button "Imprimir" at bounding box center [1449, 77] width 50 height 21
click at [1471, 43] on button "Close" at bounding box center [1464, 42] width 18 height 17
